Goal: Information Seeking & Learning: Learn about a topic

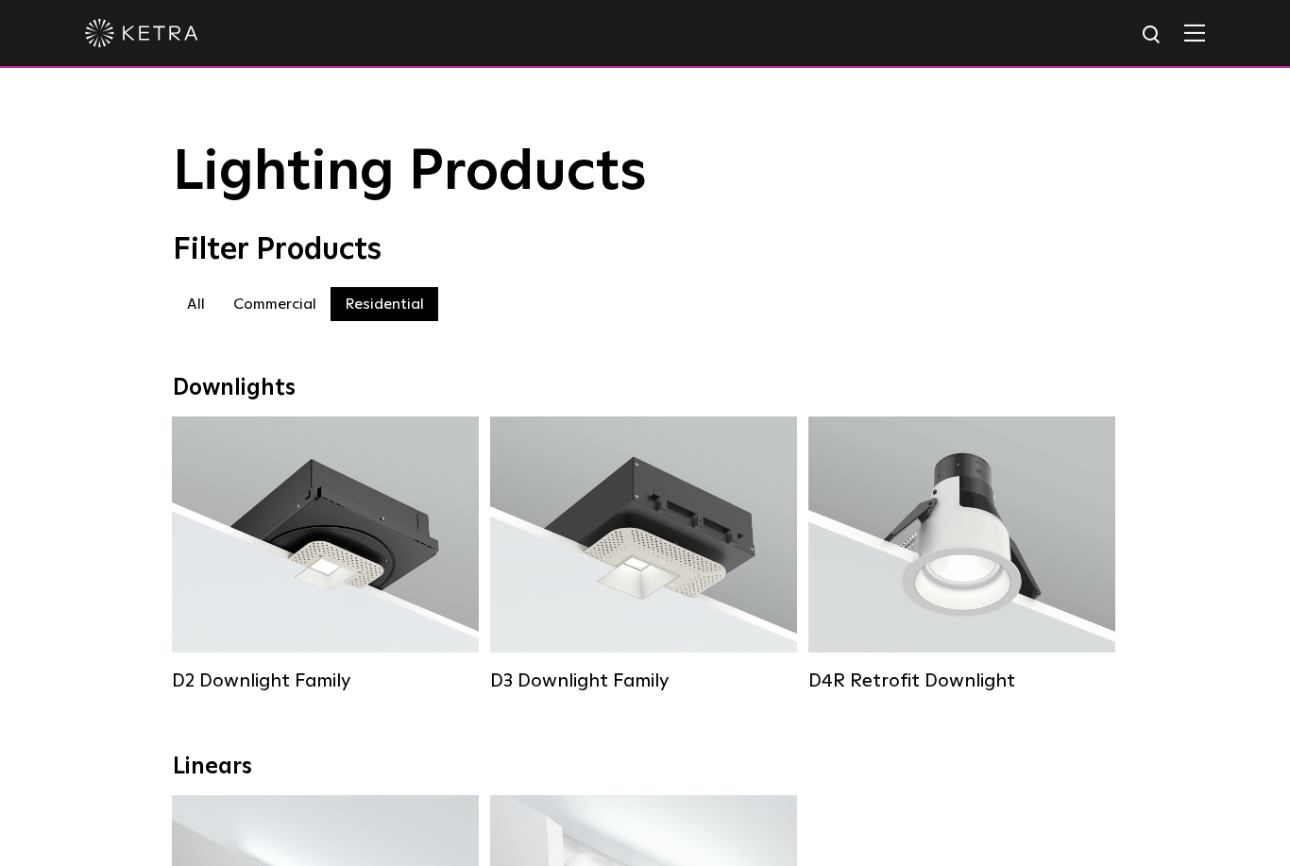
select select "Interior Designer"
select select "[GEOGRAPHIC_DATA]"
select select "Interior Designer"
select select "[GEOGRAPHIC_DATA]"
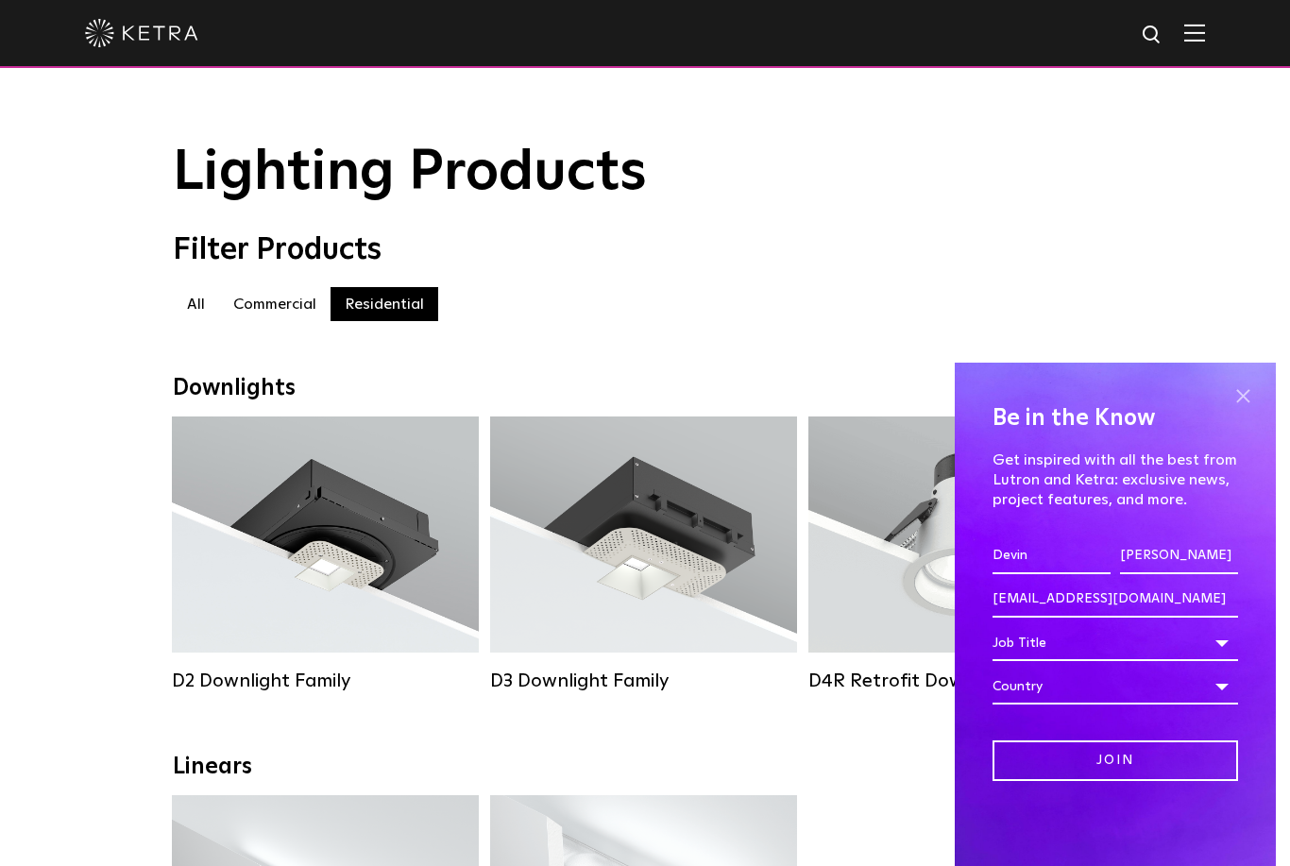
click at [1238, 394] on span at bounding box center [1243, 396] width 28 height 28
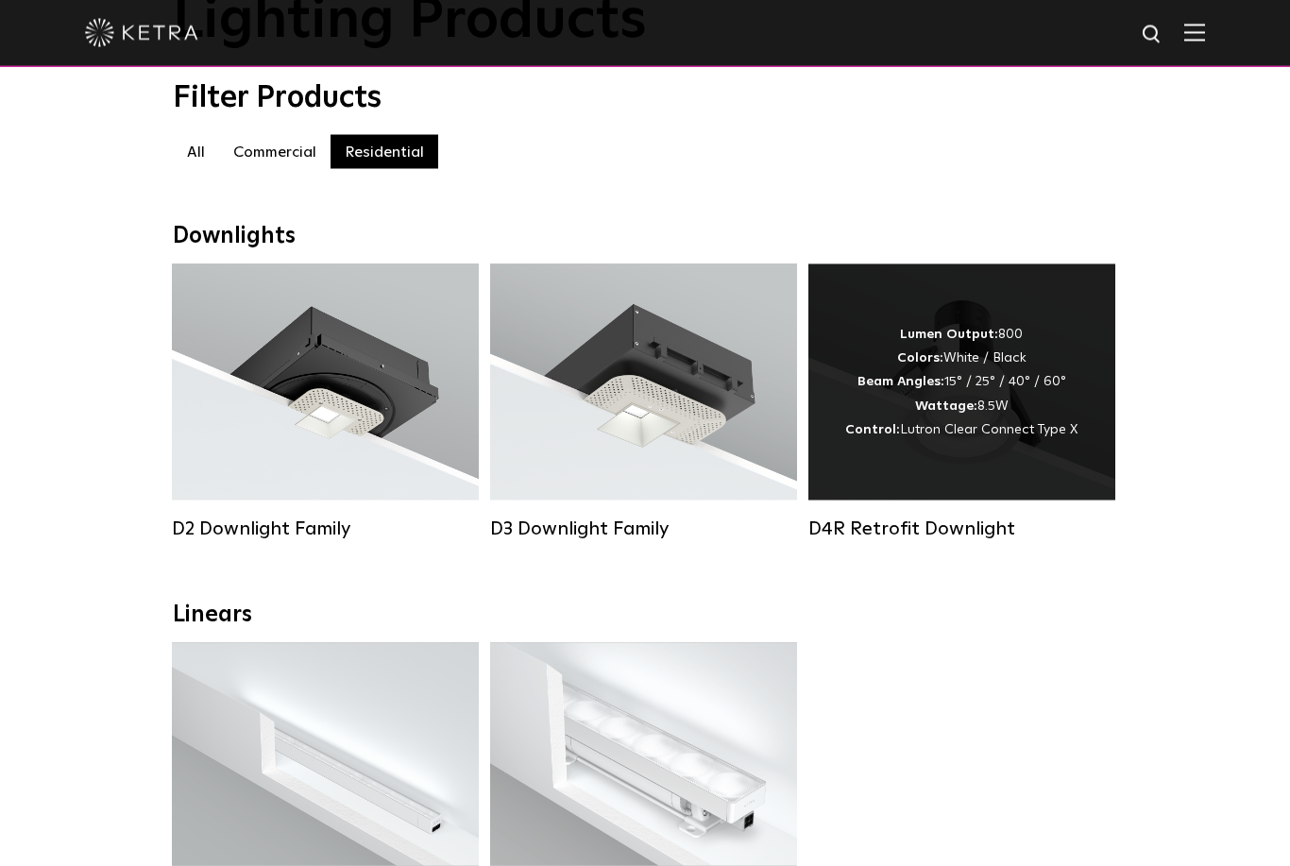
scroll to position [143, 0]
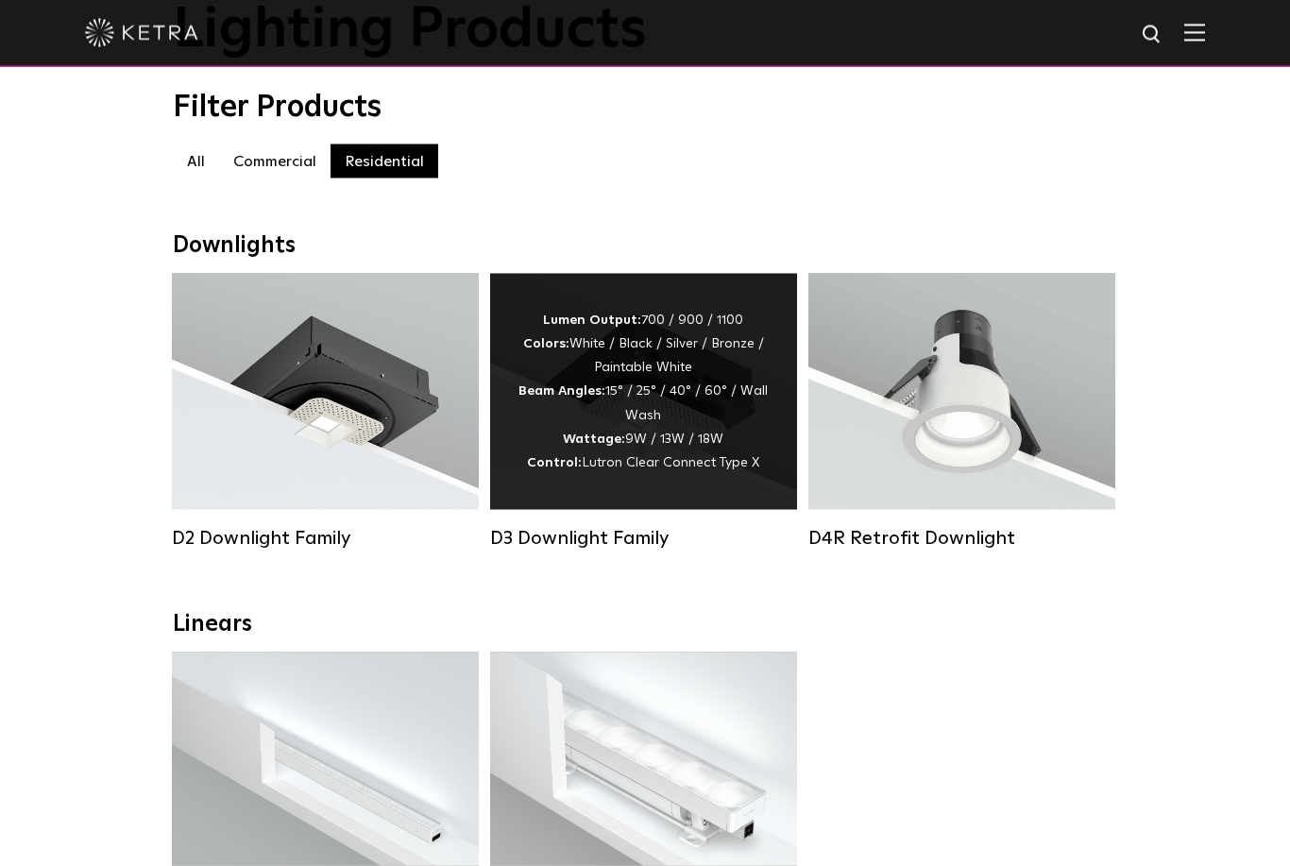
click at [681, 422] on div "Lumen Output: 700 / 900 / 1100 Colors: White / Black / Silver / Bronze / Painta…" at bounding box center [644, 392] width 250 height 166
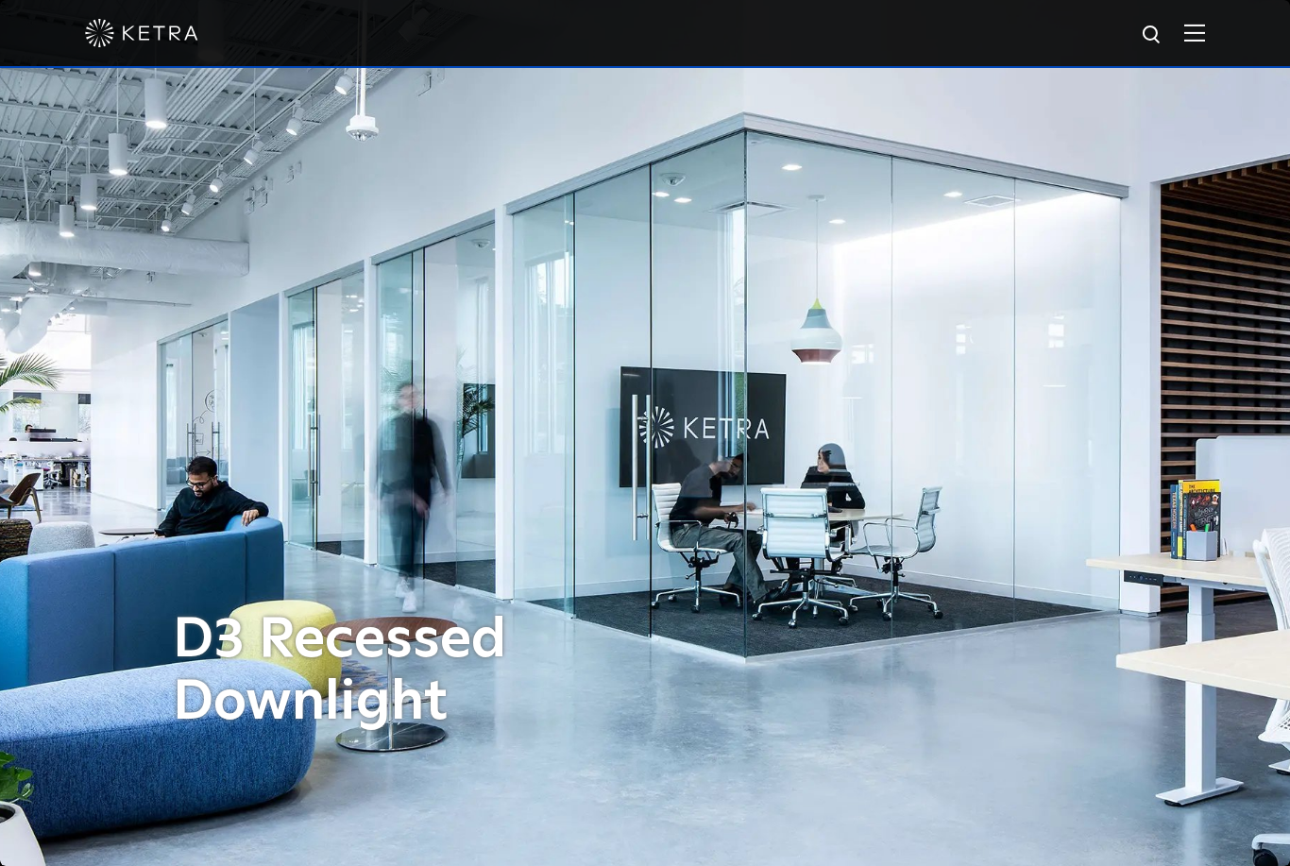
select select "Interior Designer"
select select "[GEOGRAPHIC_DATA]"
select select "Interior Designer"
select select "[GEOGRAPHIC_DATA]"
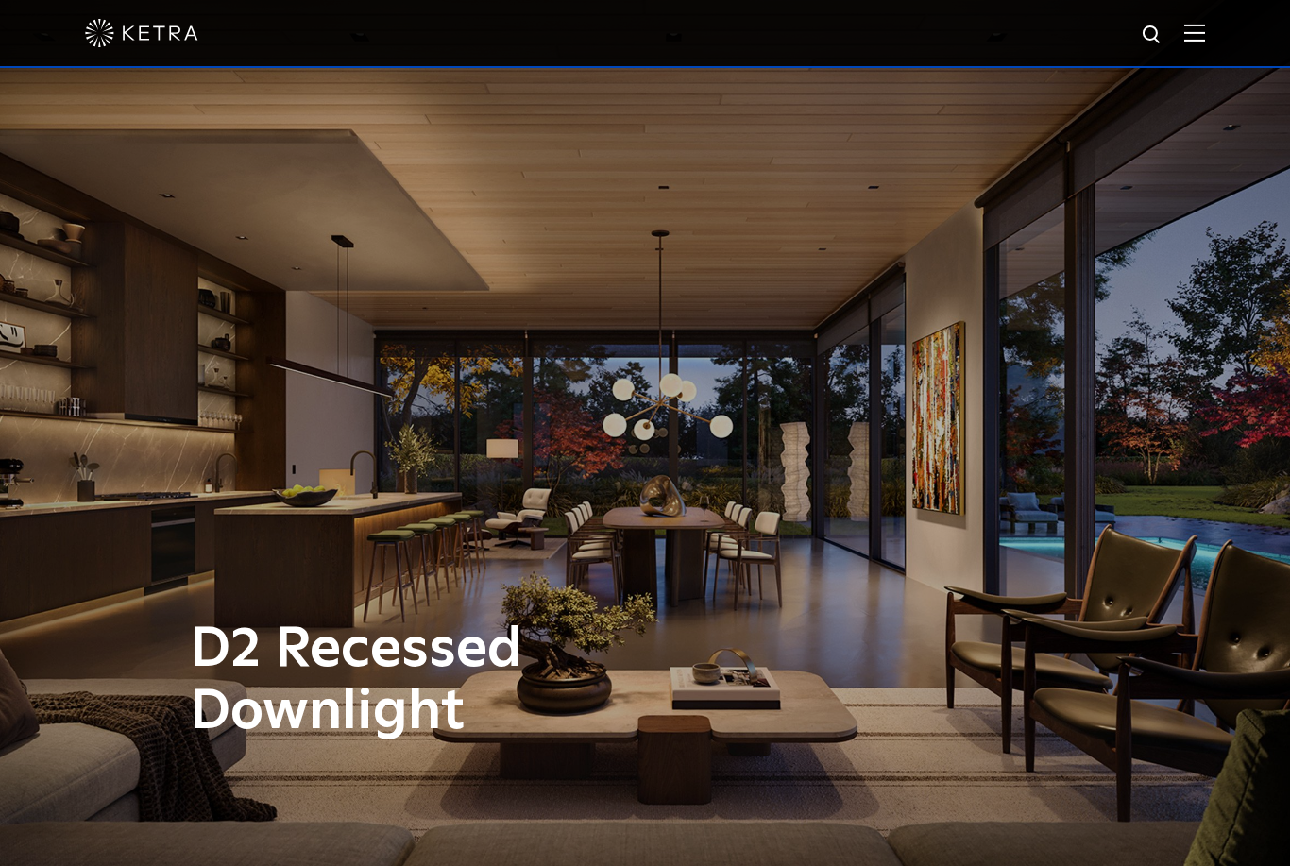
select select "Interior Designer"
select select "[GEOGRAPHIC_DATA]"
select select "Interior Designer"
select select "[GEOGRAPHIC_DATA]"
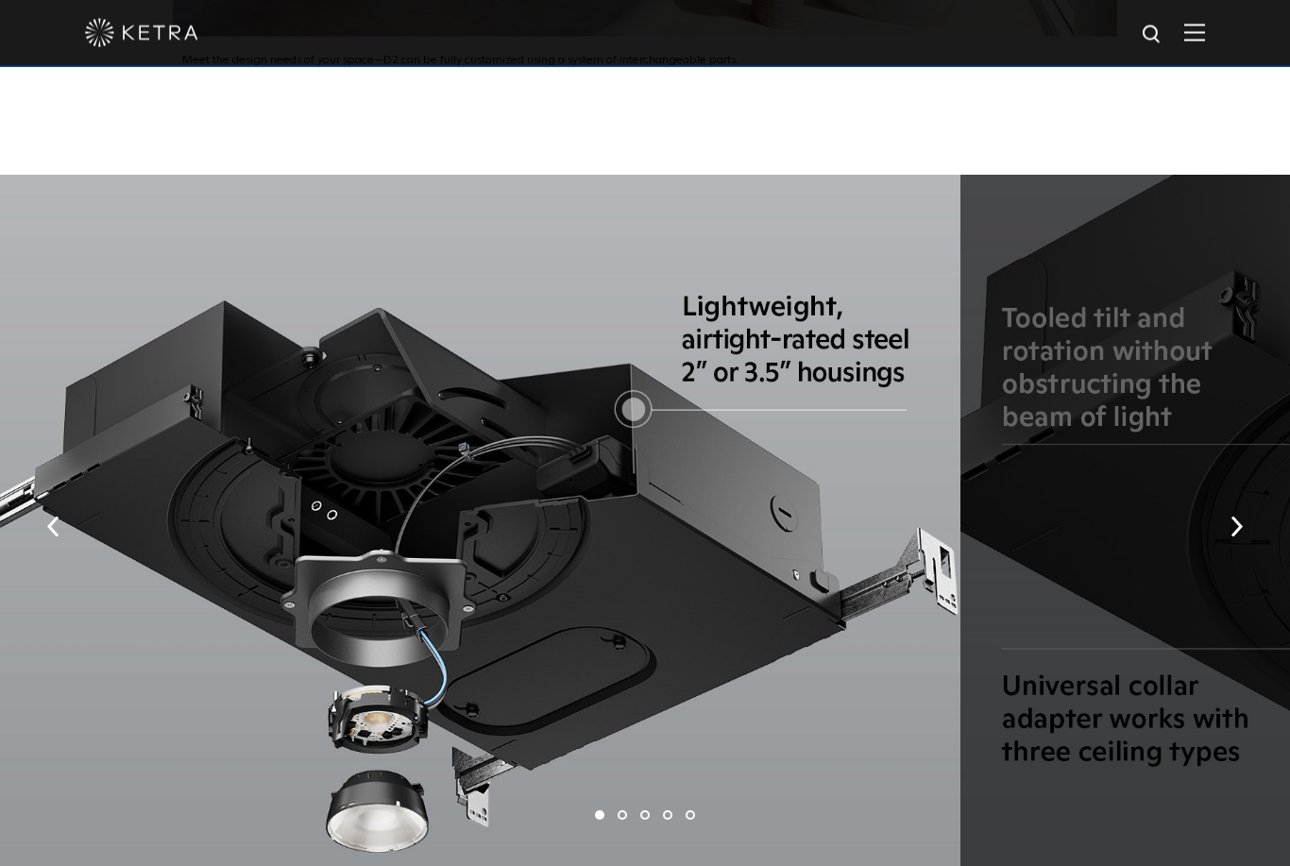
scroll to position [3244, 0]
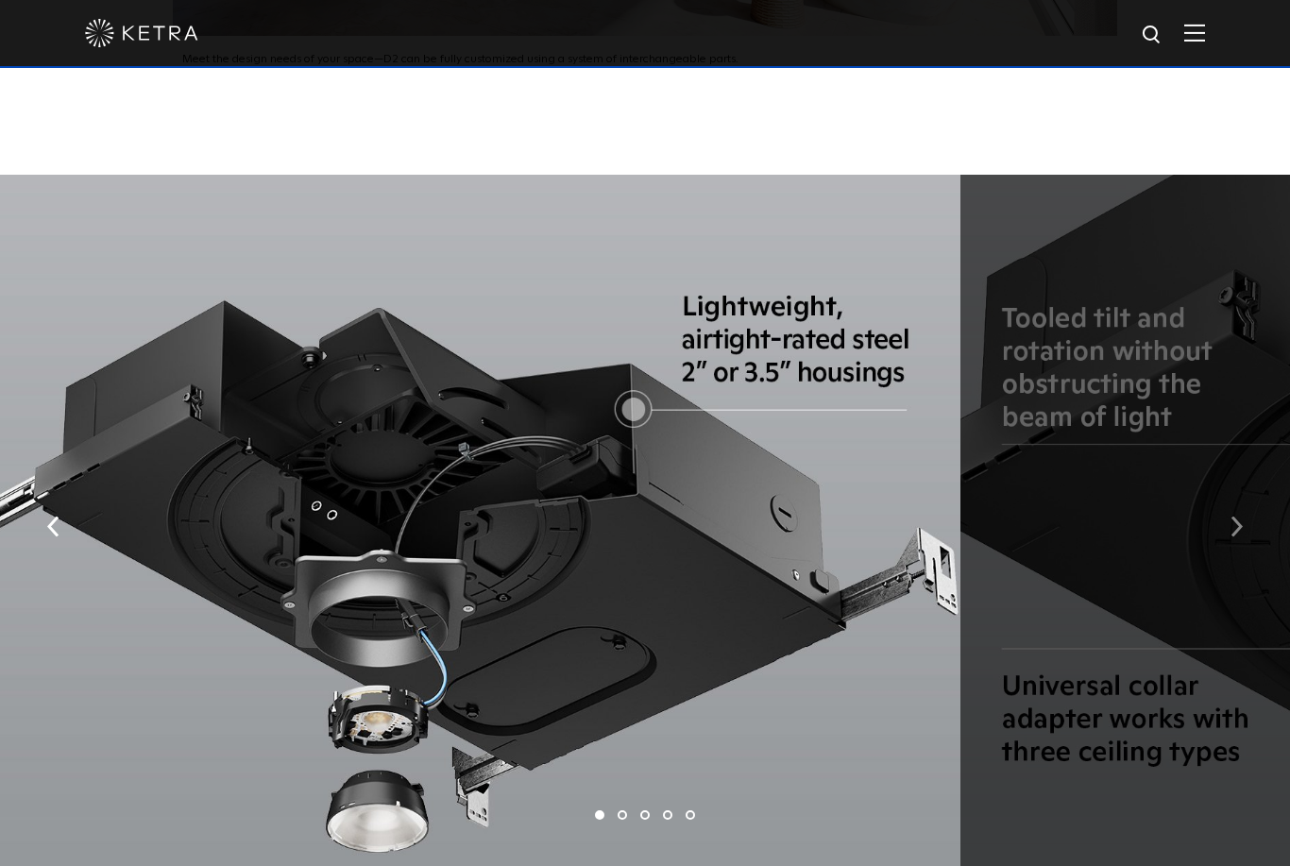
click at [1235, 558] on button "button" at bounding box center [1237, 525] width 41 height 65
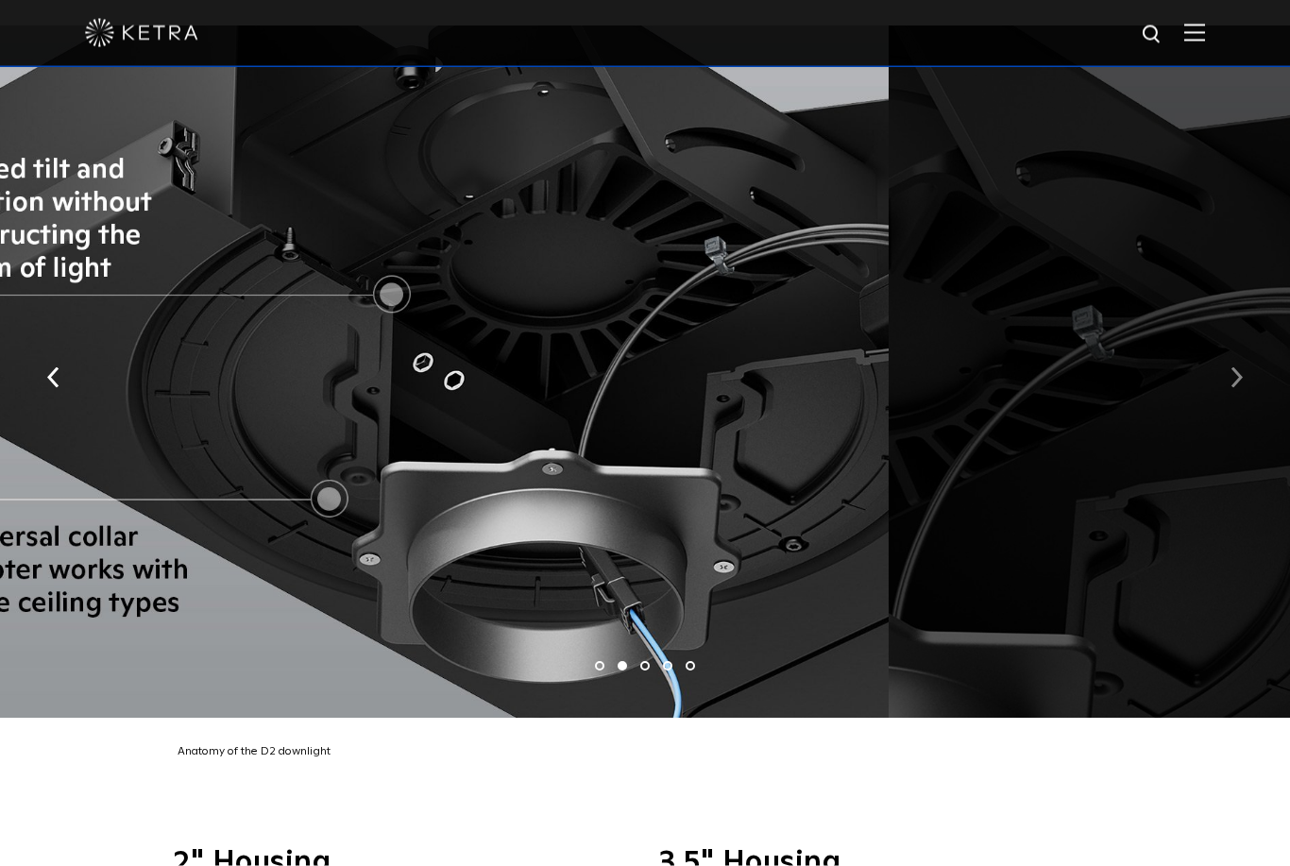
scroll to position [3393, 0]
click at [1226, 409] on button "button" at bounding box center [1237, 376] width 41 height 65
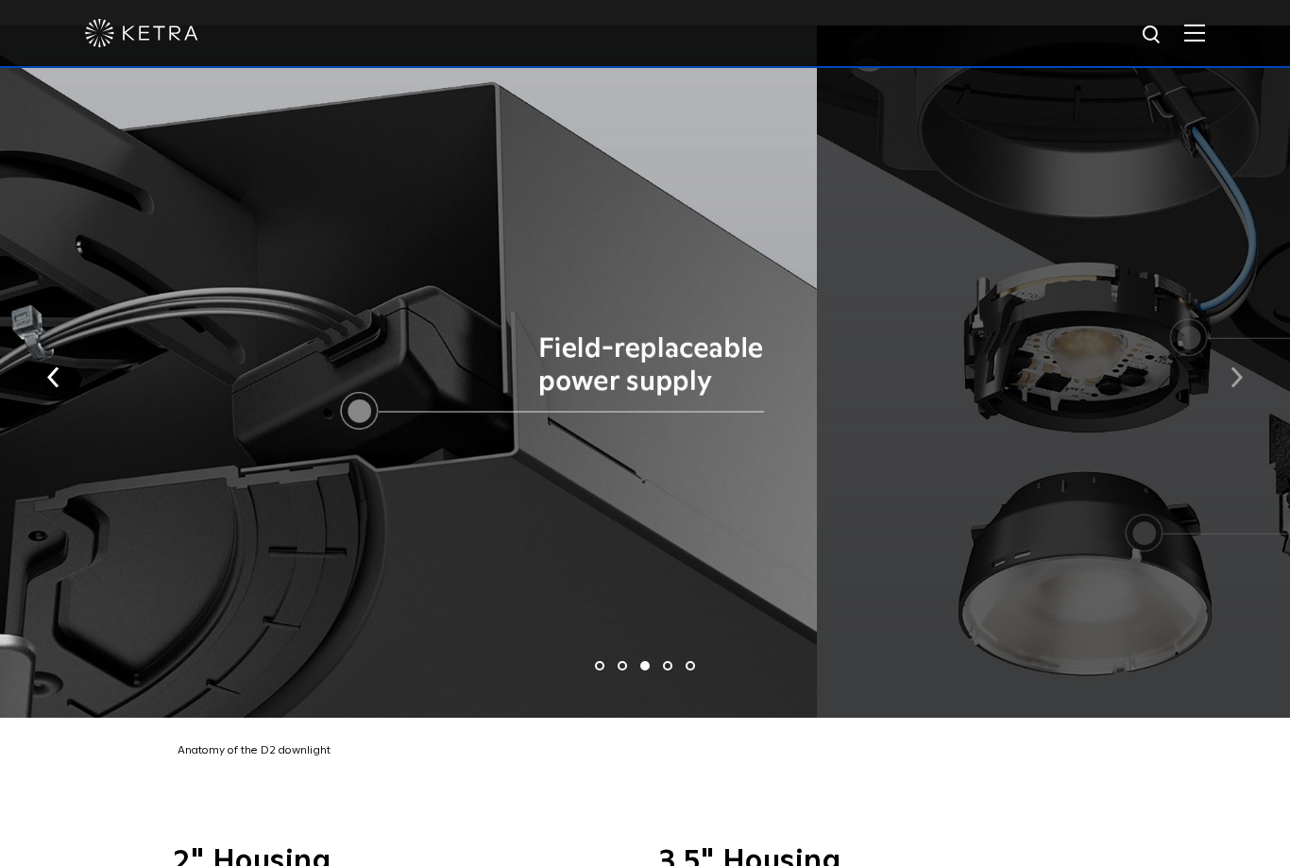
click at [1226, 409] on button "button" at bounding box center [1237, 376] width 41 height 65
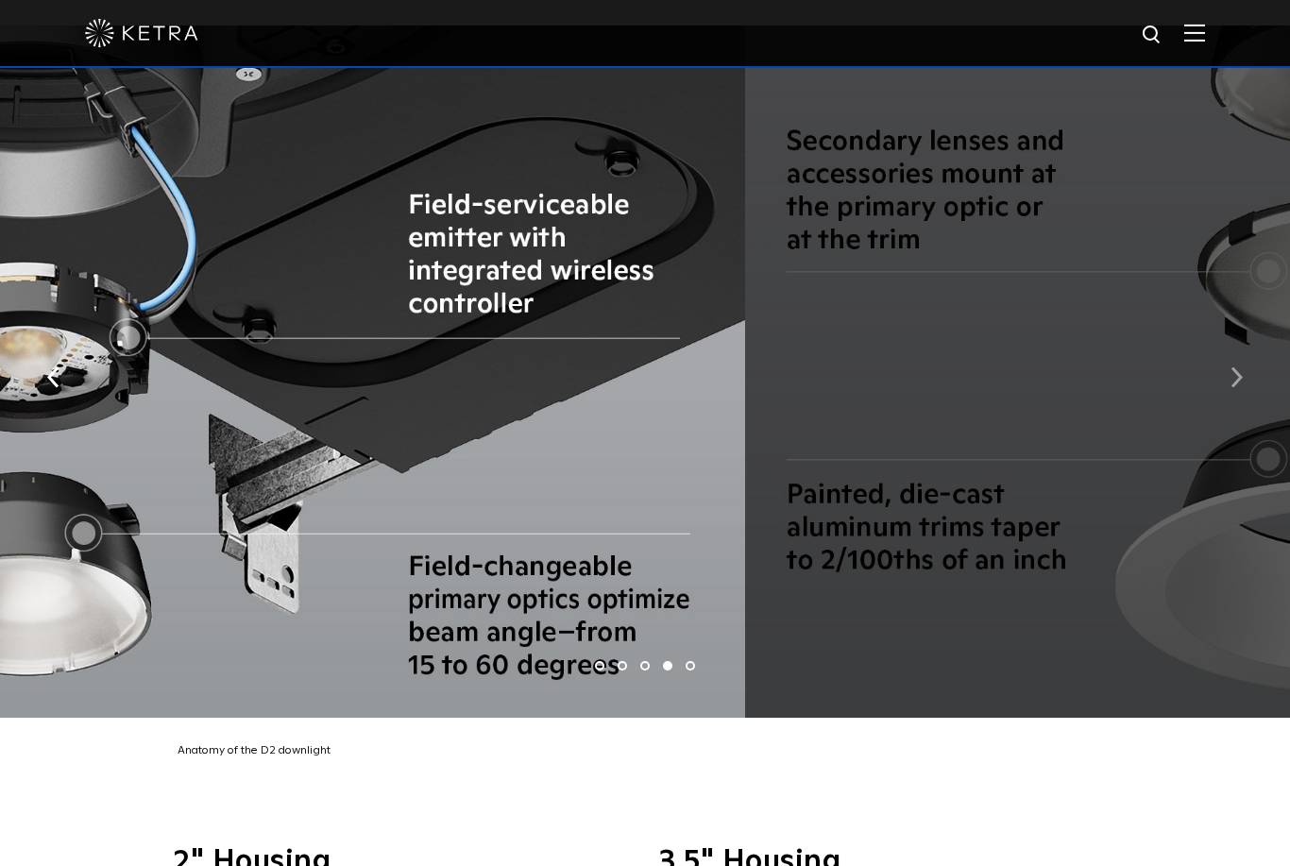
click at [1226, 409] on button "button" at bounding box center [1237, 376] width 41 height 65
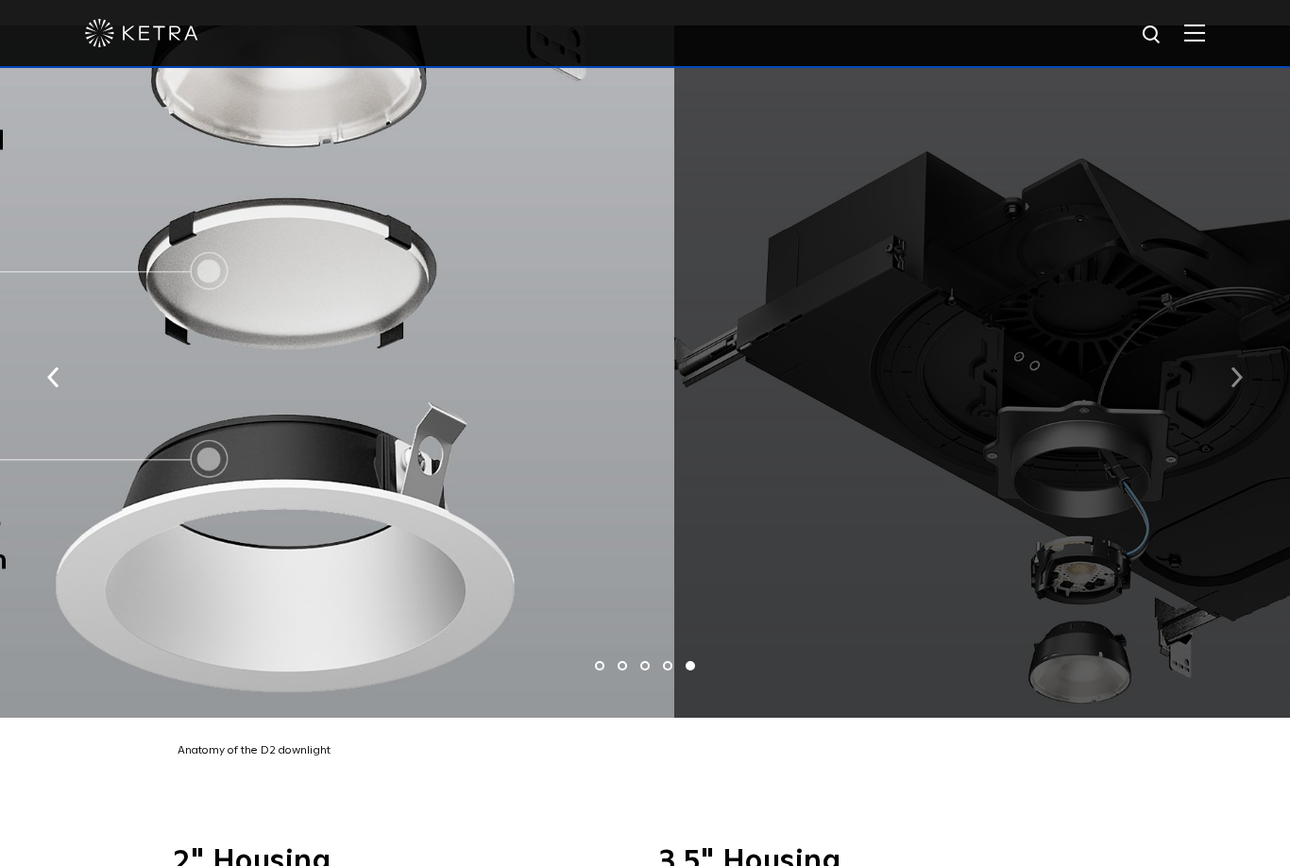
click at [1226, 409] on button "button" at bounding box center [1237, 376] width 41 height 65
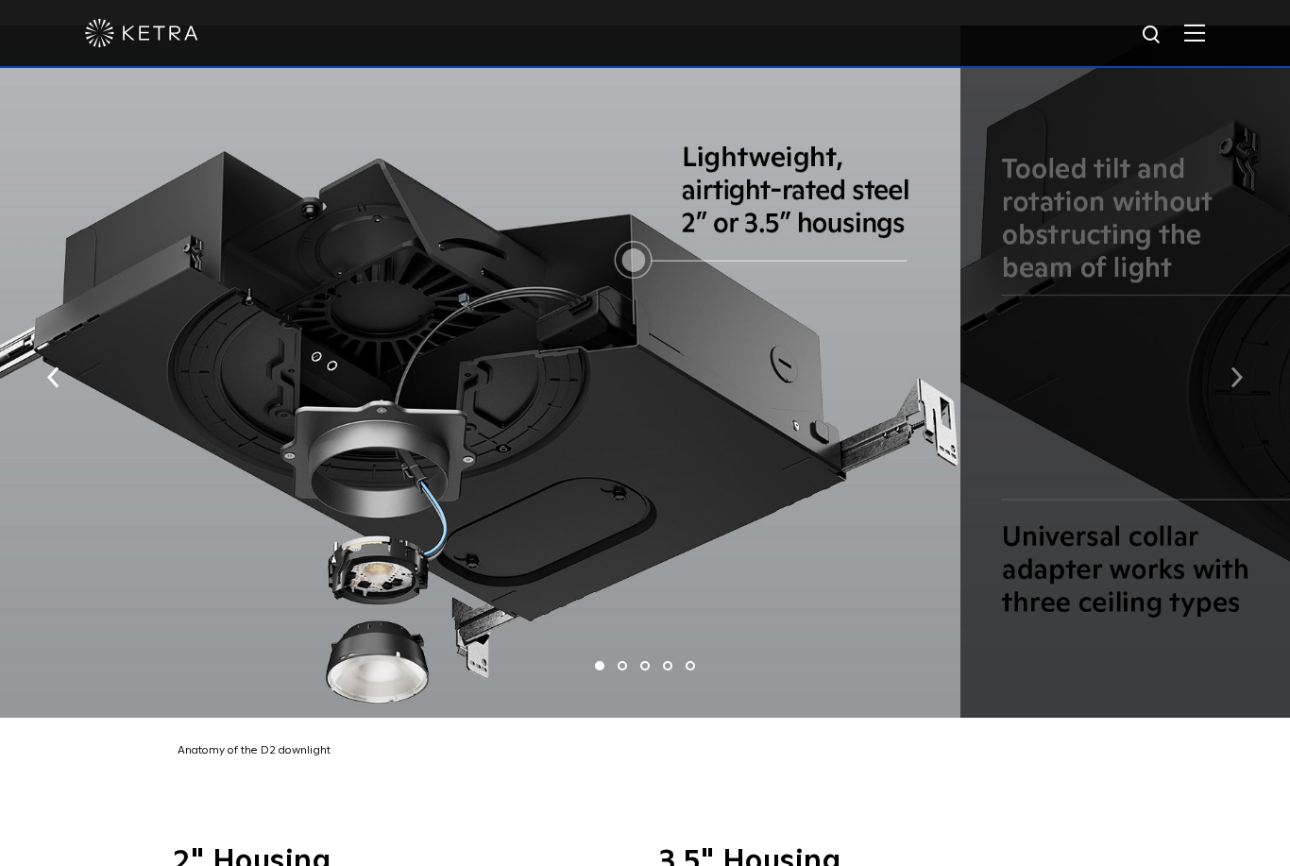
click at [1226, 409] on button "button" at bounding box center [1237, 376] width 41 height 65
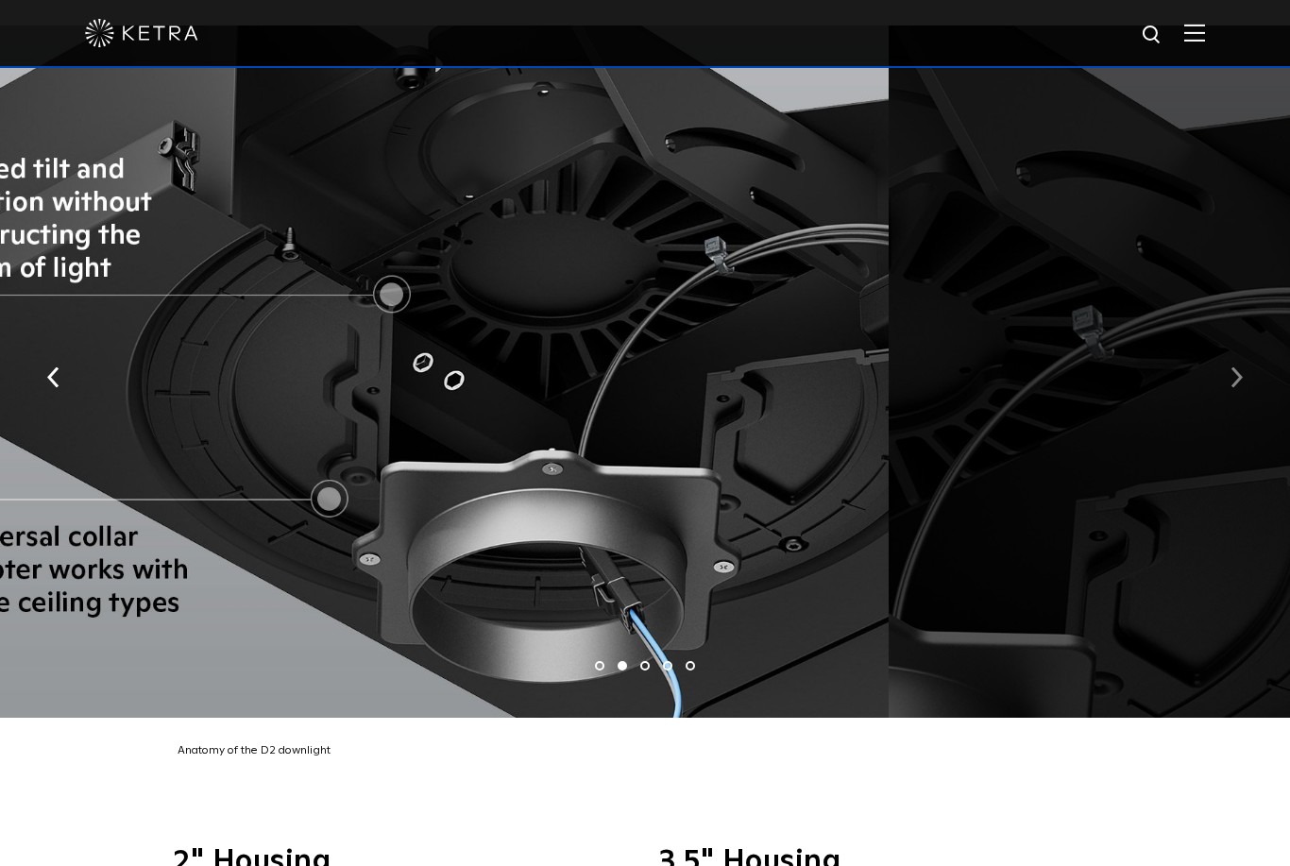
click at [1226, 409] on button "button" at bounding box center [1237, 376] width 41 height 65
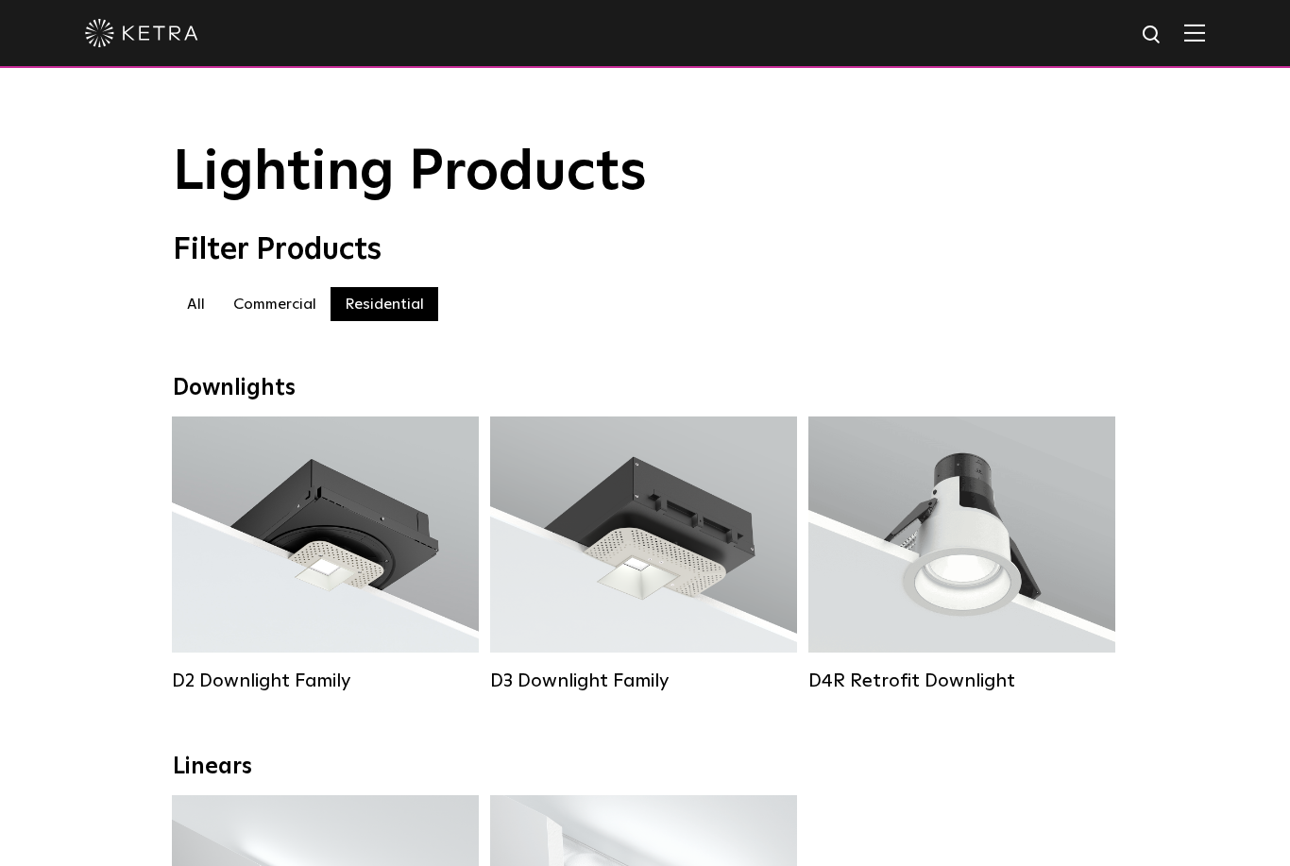
select select "Interior Designer"
select select "[GEOGRAPHIC_DATA]"
select select "Interior Designer"
select select "[GEOGRAPHIC_DATA]"
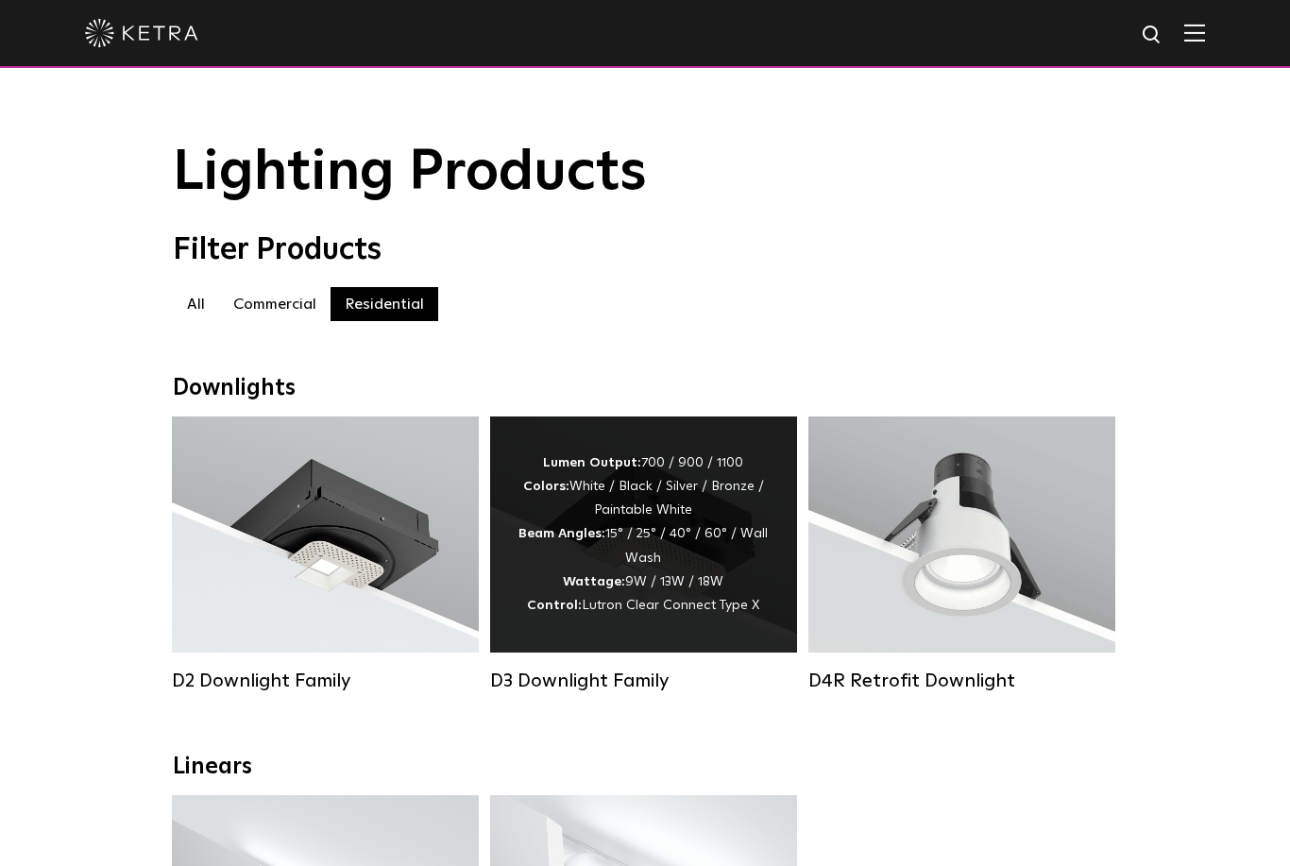
click at [653, 498] on div "Lumen Output: 700 / 900 / 1100 Colors: White / Black / Silver / Bronze / Painta…" at bounding box center [644, 535] width 250 height 166
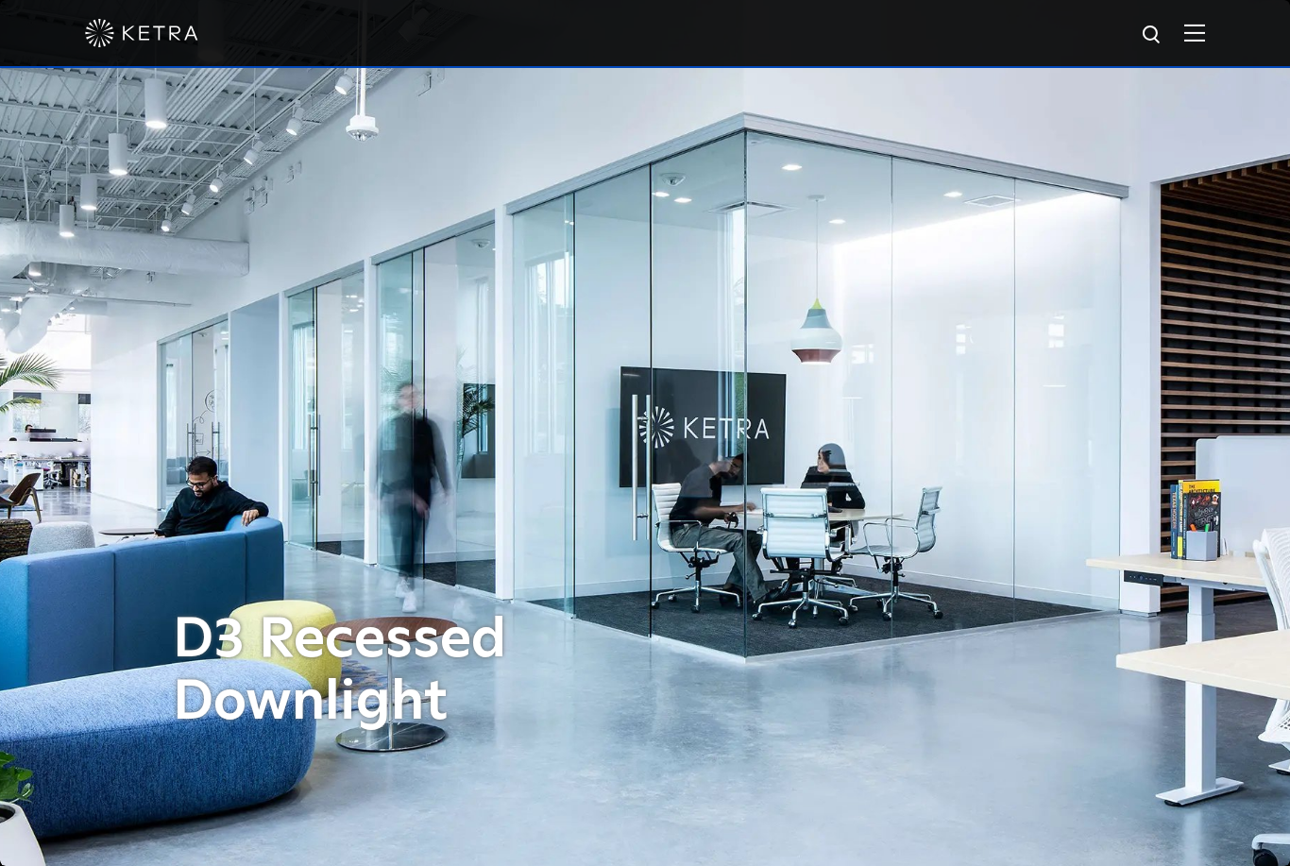
select select "Interior Designer"
select select "[GEOGRAPHIC_DATA]"
select select "Interior Designer"
select select "[GEOGRAPHIC_DATA]"
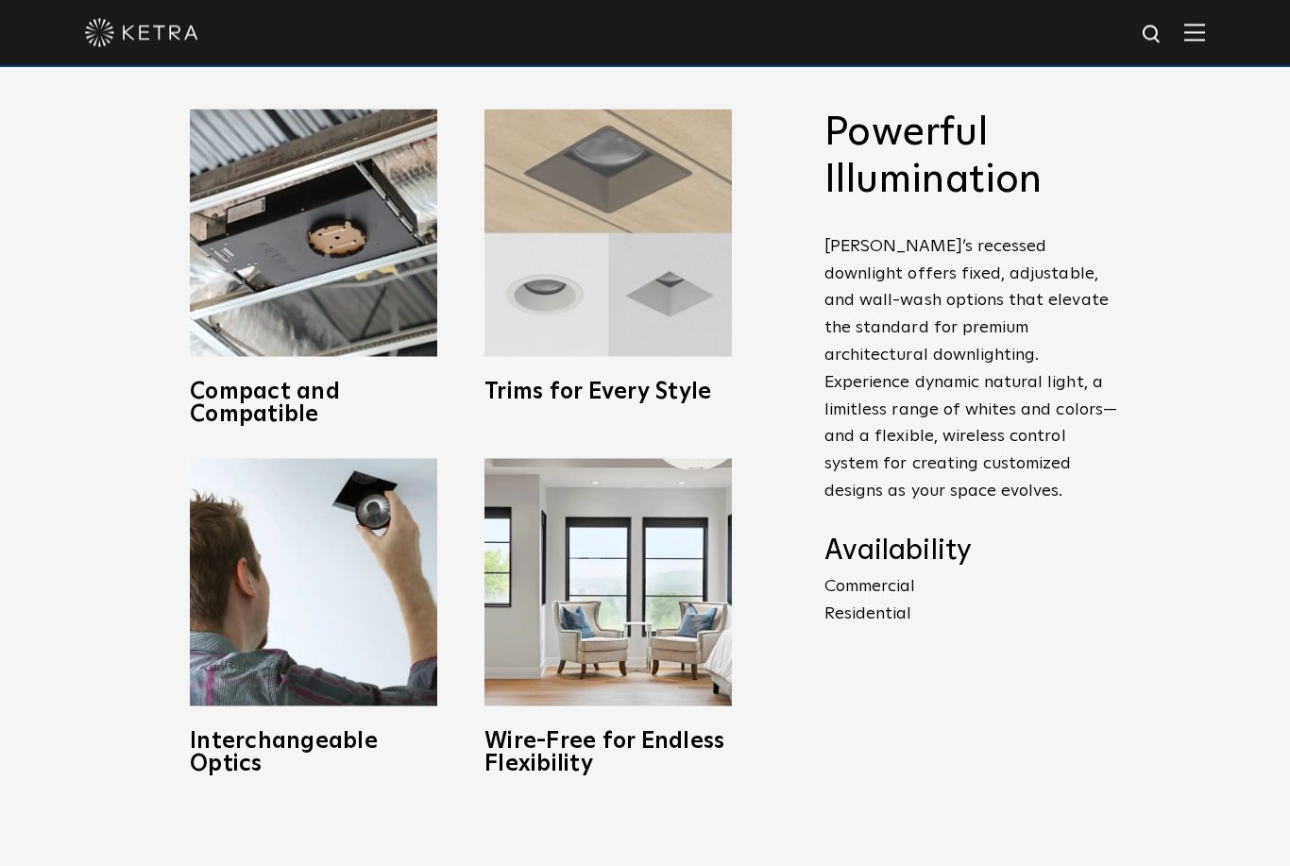
scroll to position [880, 0]
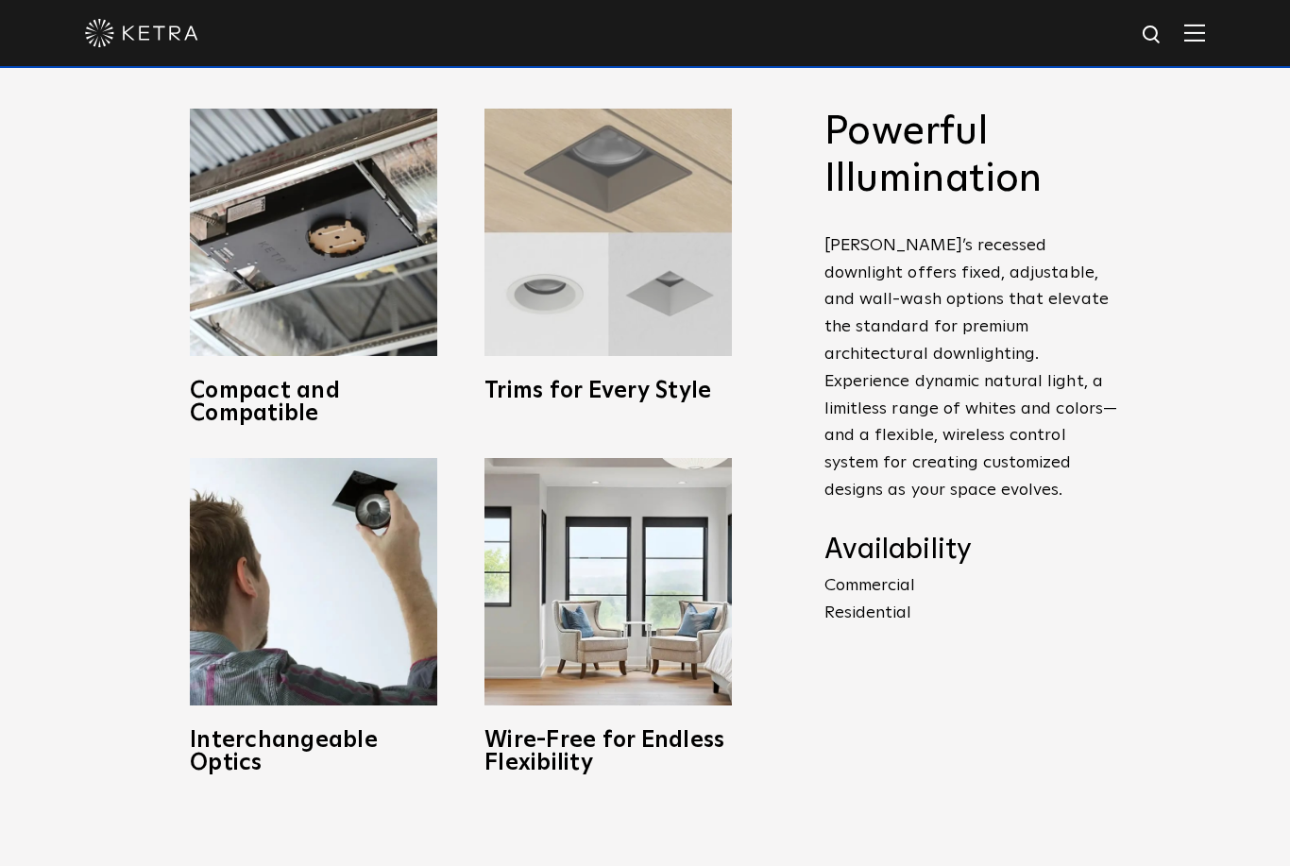
click at [674, 331] on img at bounding box center [608, 232] width 247 height 247
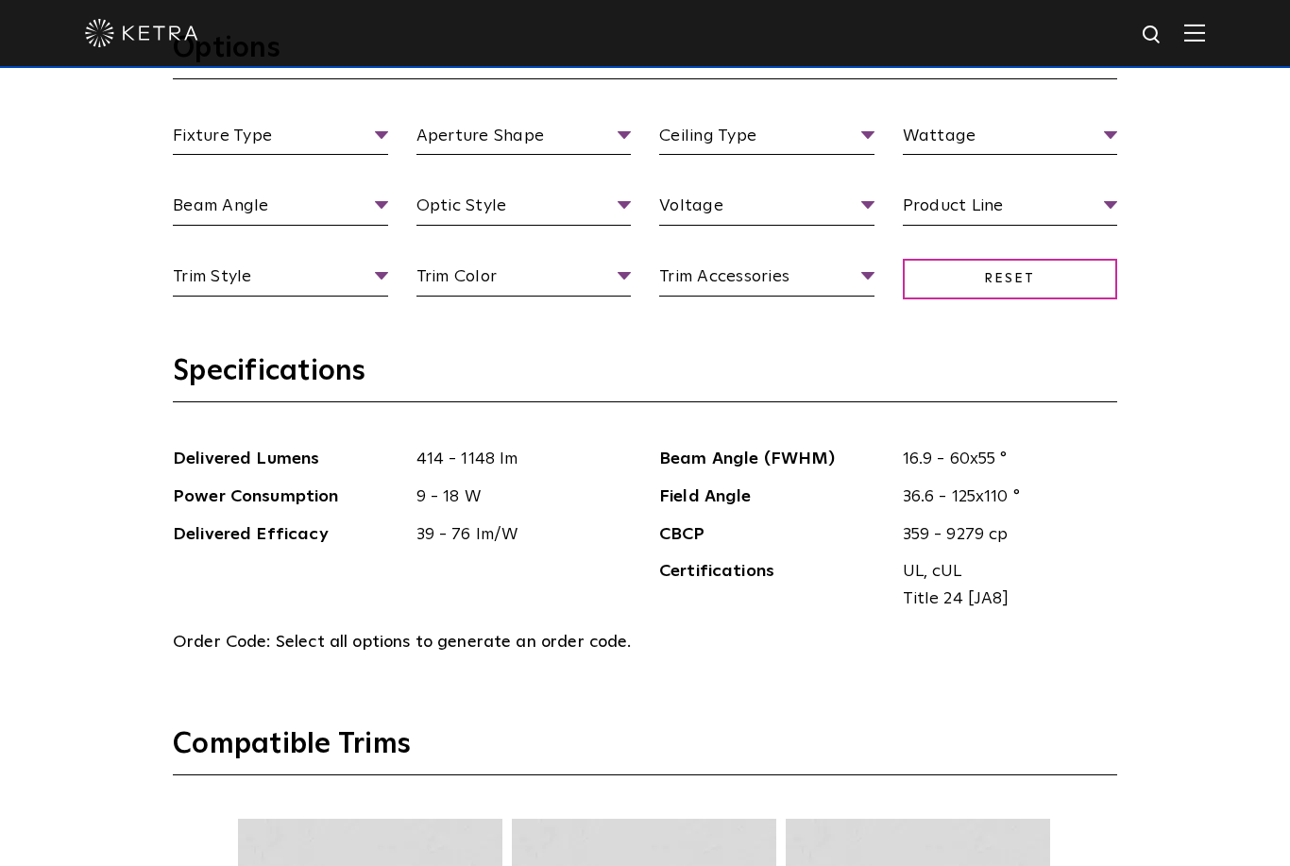
scroll to position [1876, 0]
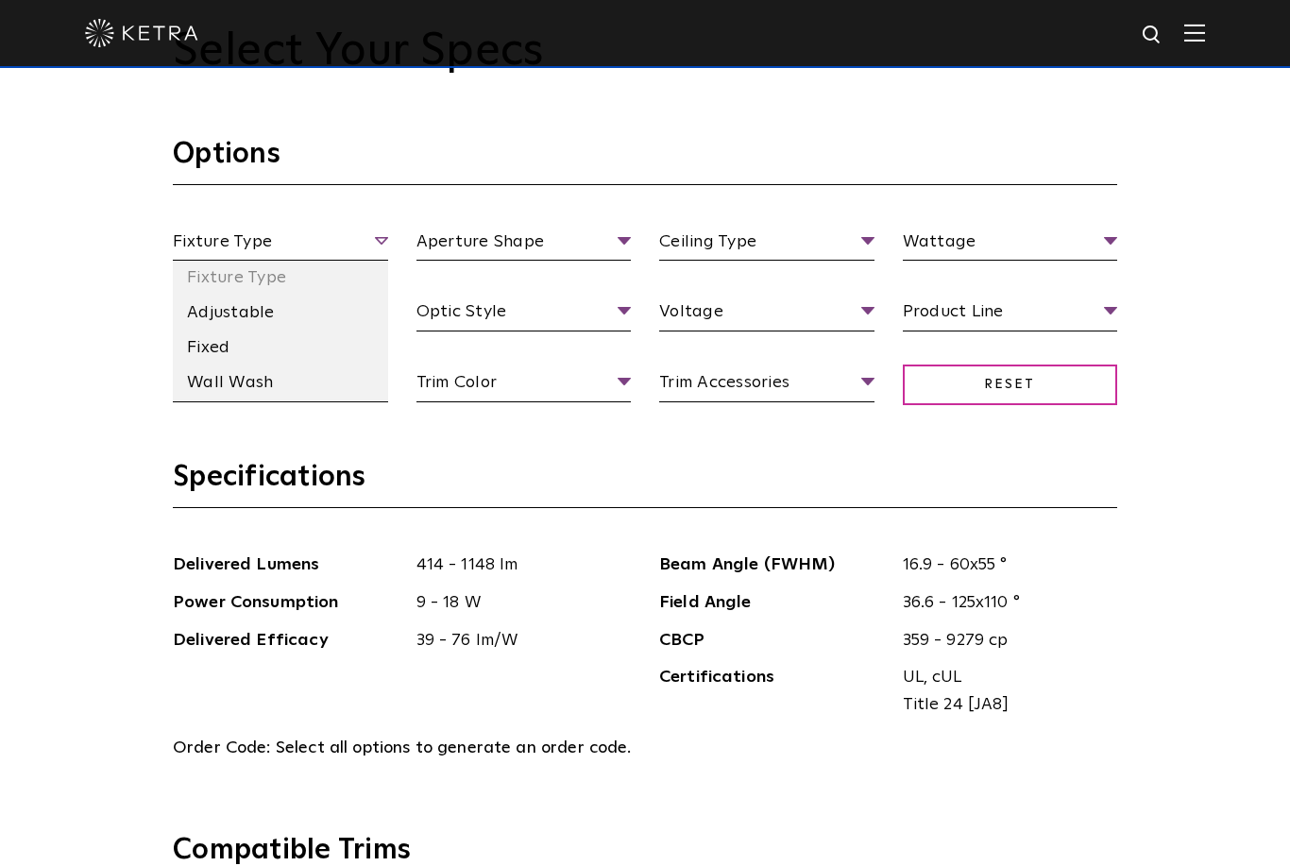
click at [333, 262] on span "Fixture Type" at bounding box center [280, 245] width 215 height 33
click at [304, 331] on li "Adjustable" at bounding box center [280, 313] width 215 height 35
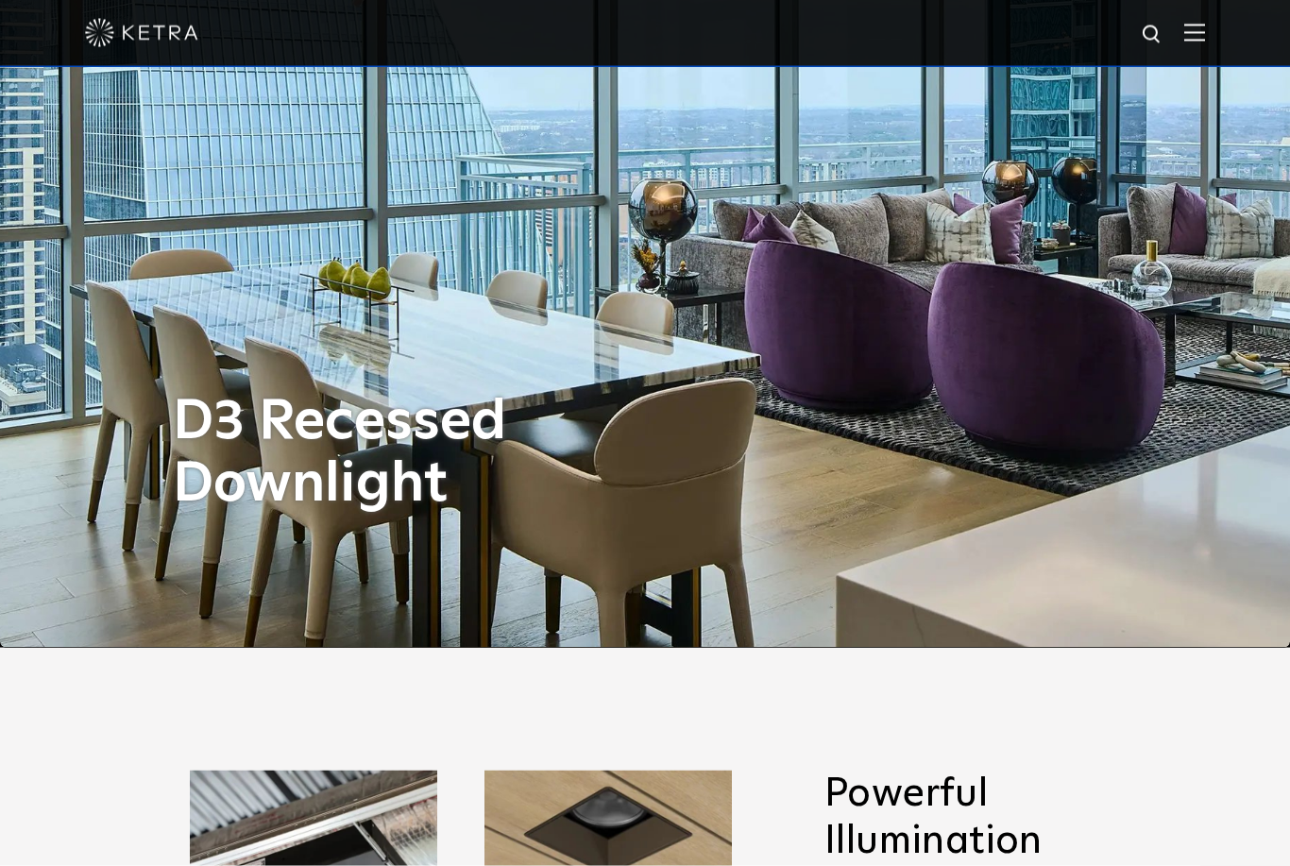
scroll to position [0, 0]
